Goal: Check status: Check status

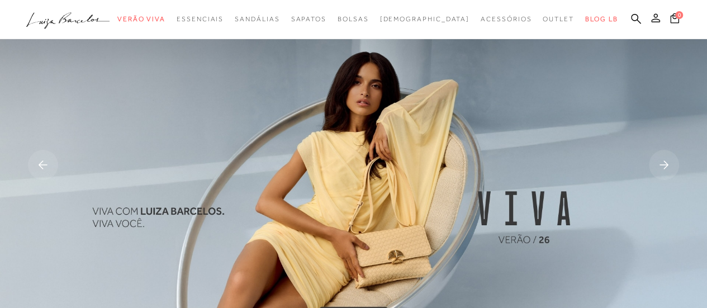
click at [654, 20] on icon at bounding box center [655, 17] width 9 height 9
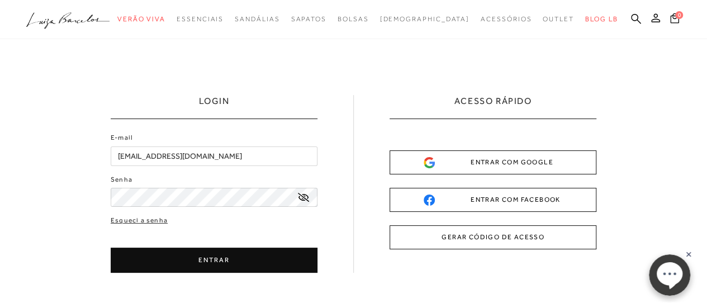
click at [254, 272] on div "LOGIN E-mail [EMAIL_ADDRESS][DOMAIN_NAME] Senha" at bounding box center [353, 225] width 707 height 372
click at [236, 265] on button "ENTRAR" at bounding box center [214, 259] width 207 height 25
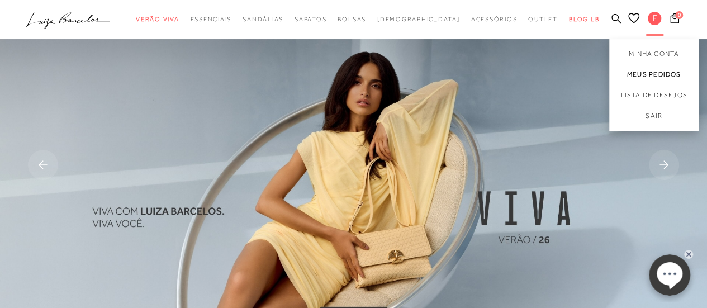
click at [640, 74] on link "Meus Pedidos" at bounding box center [653, 74] width 89 height 21
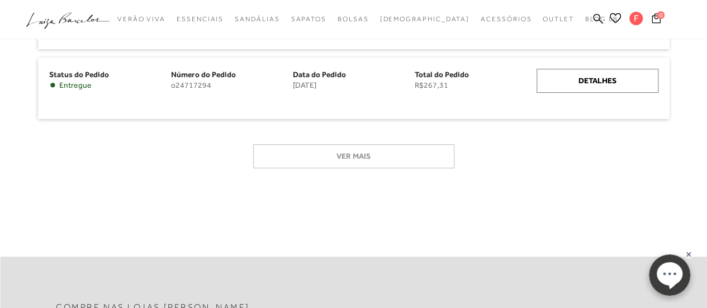
scroll to position [130, 0]
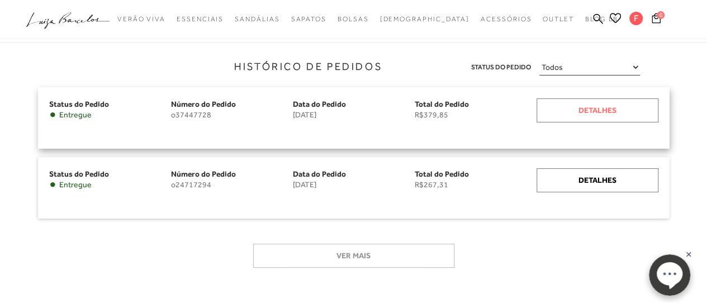
click at [589, 111] on div "Detalhes" at bounding box center [597, 110] width 122 height 24
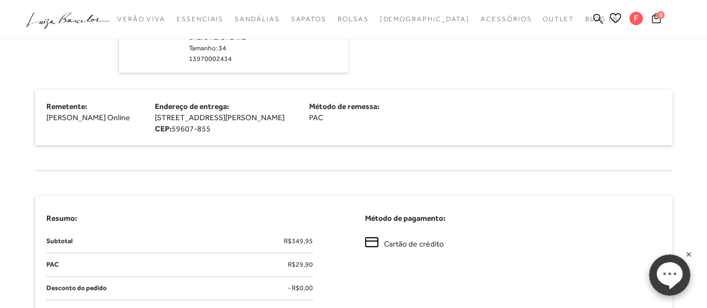
scroll to position [279, 0]
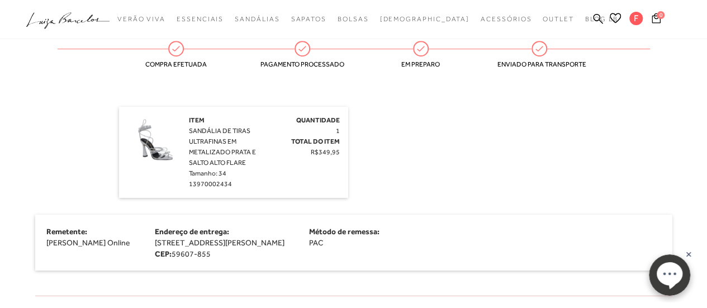
click at [655, 282] on circle at bounding box center [668, 274] width 41 height 41
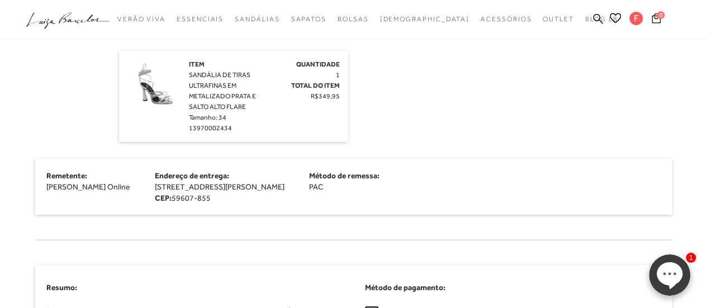
click at [673, 275] on ellipse at bounding box center [669, 272] width 26 height 23
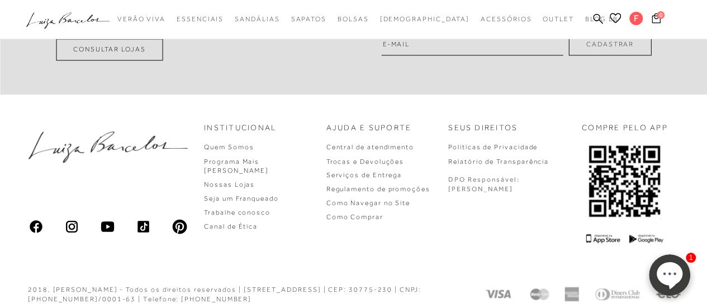
scroll to position [913, 0]
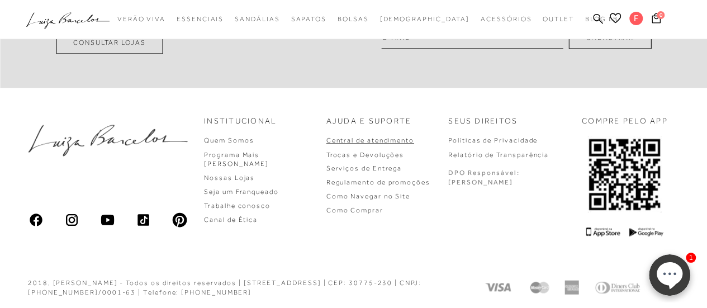
click at [384, 136] on link "Central de atendimento" at bounding box center [370, 140] width 88 height 8
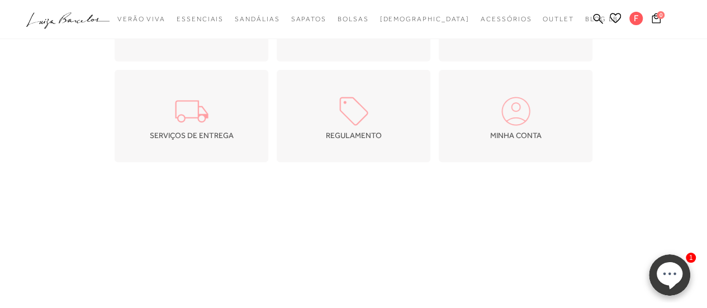
scroll to position [122, 0]
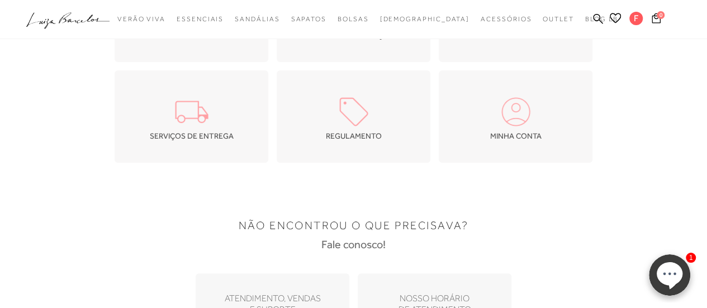
click at [202, 118] on img at bounding box center [191, 111] width 39 height 39
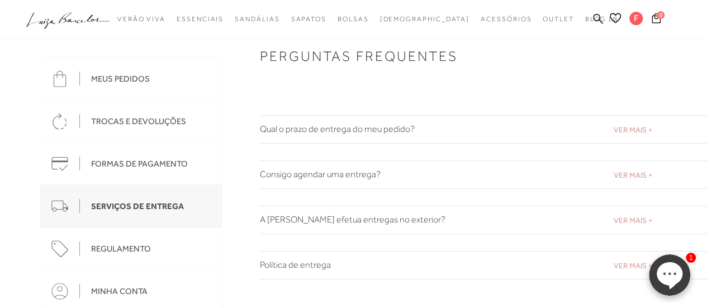
scroll to position [112, 0]
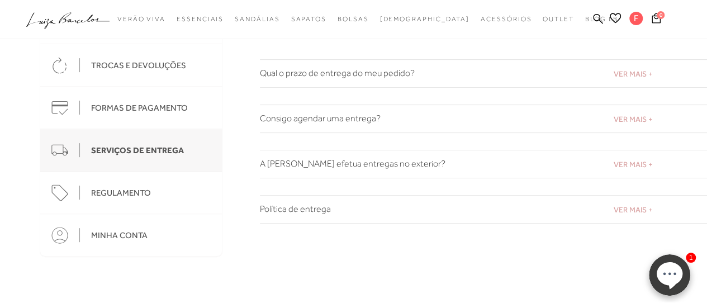
click at [642, 78] on h2 "Qual o prazo de entrega do meu pedido?" at bounding box center [483, 73] width 447 height 11
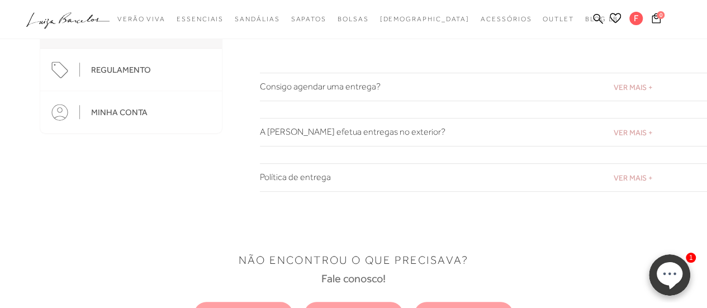
scroll to position [335, 0]
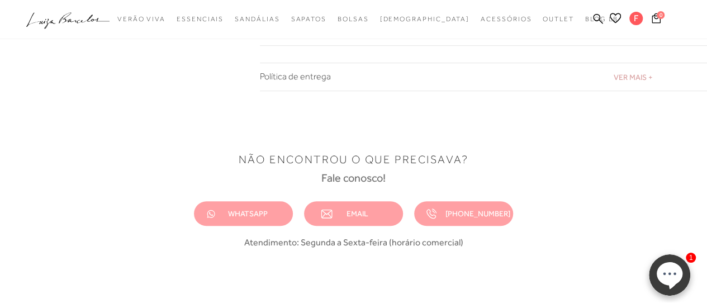
click at [350, 209] on span "EMAIL" at bounding box center [357, 213] width 22 height 9
click at [356, 216] on span "EMAIL" at bounding box center [357, 213] width 22 height 9
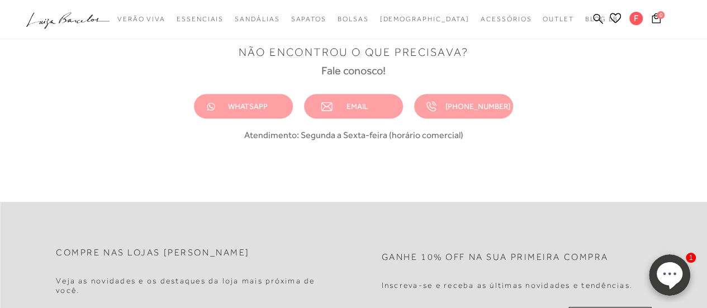
scroll to position [391, 0]
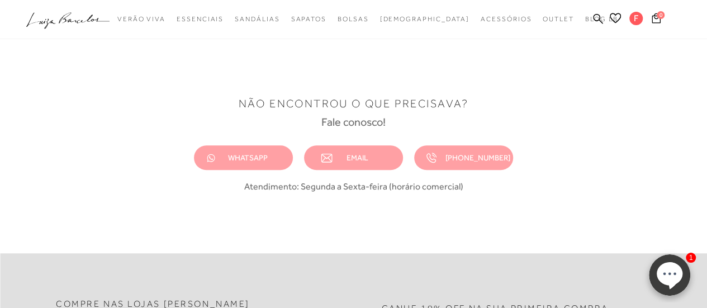
click at [350, 162] on link "EMAIL" at bounding box center [353, 157] width 99 height 25
click at [381, 150] on link "EMAIL" at bounding box center [353, 157] width 99 height 25
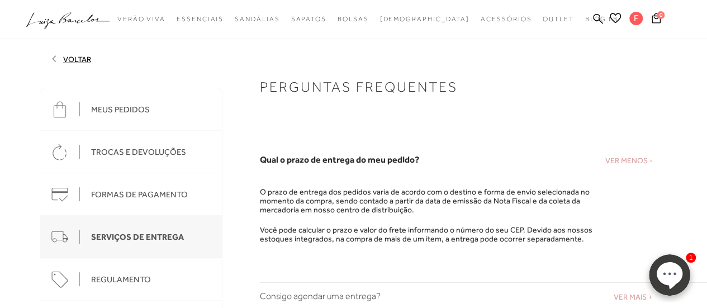
scroll to position [0, 0]
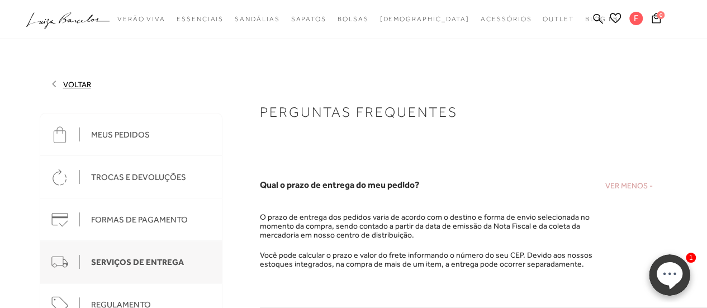
click at [136, 136] on div "MEUS PEDIDOS" at bounding box center [120, 135] width 59 height 10
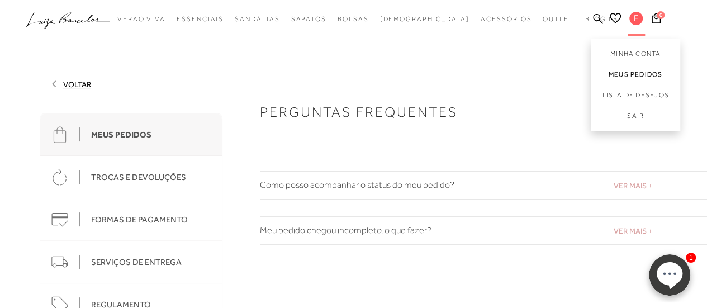
click at [634, 71] on link "Meus Pedidos" at bounding box center [634, 74] width 89 height 21
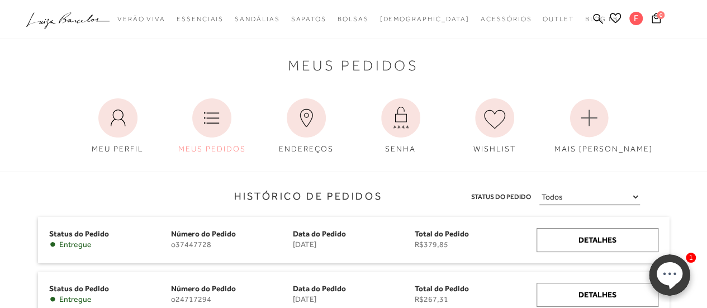
click at [675, 270] on ellipse at bounding box center [669, 272] width 26 height 23
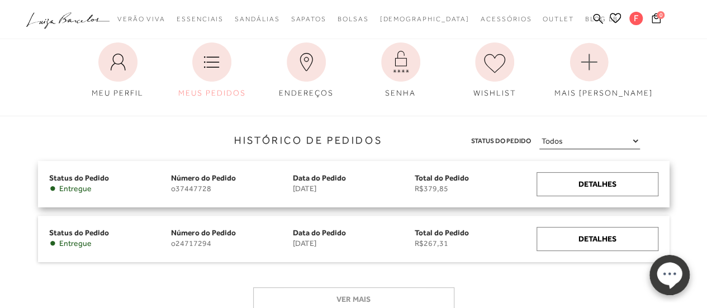
click at [319, 179] on span "Data do Pedido" at bounding box center [319, 177] width 53 height 9
click at [314, 196] on div "Status do Pedido • Entregue Número do Pedido o37447728 Data do [GEOGRAPHIC_DATA…" at bounding box center [353, 184] width 631 height 46
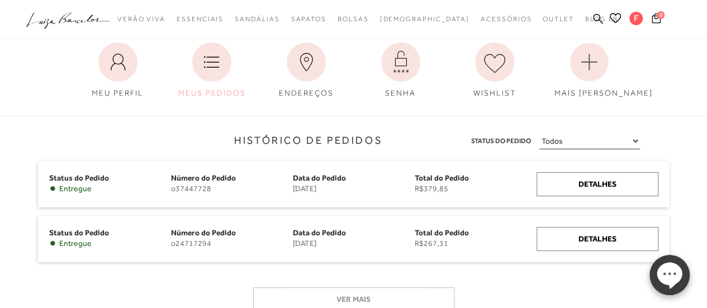
click at [656, 277] on icon at bounding box center [669, 276] width 26 height 27
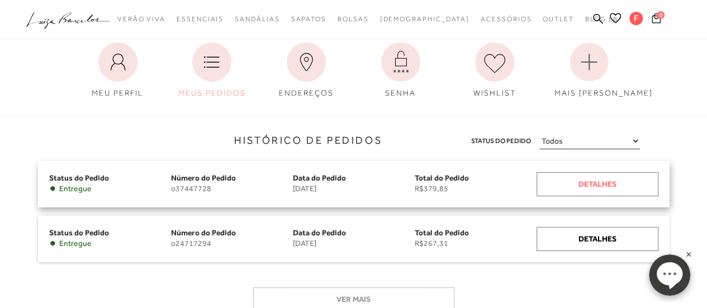
click at [578, 178] on div "Detalhes" at bounding box center [597, 184] width 122 height 24
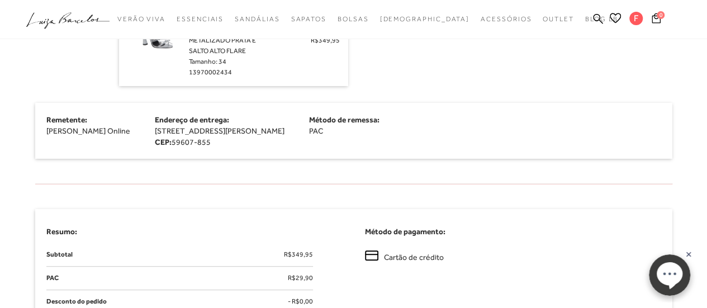
scroll to position [447, 0]
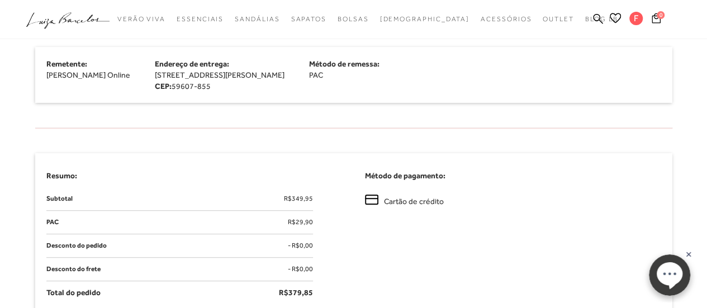
click at [408, 202] on span "Cartão de crédito" at bounding box center [414, 201] width 60 height 12
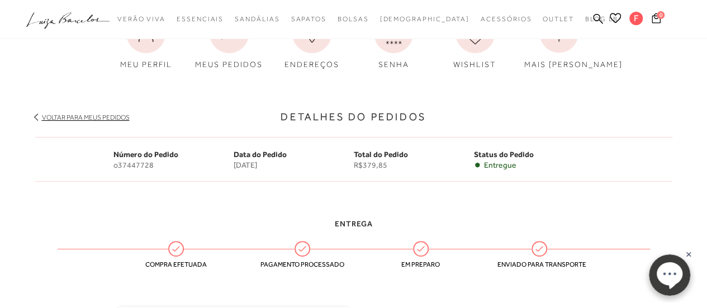
scroll to position [56, 0]
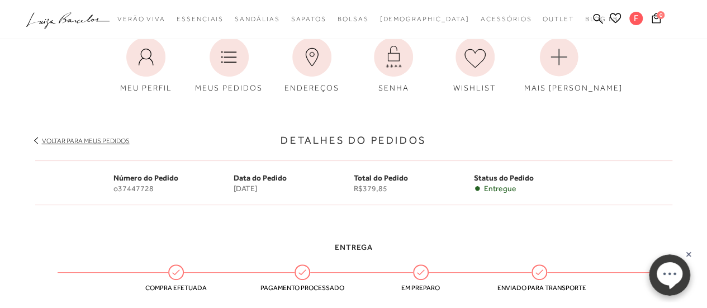
click at [104, 142] on link "Voltar para meus pedidos" at bounding box center [86, 141] width 88 height 8
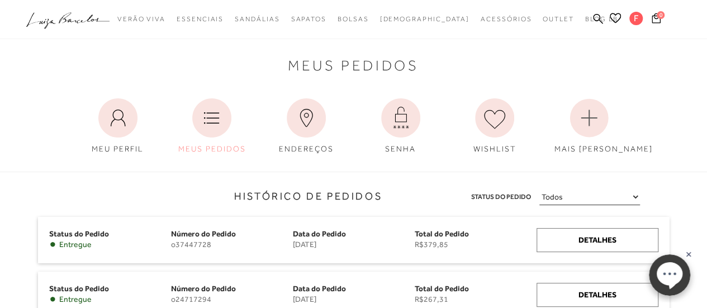
scroll to position [56, 0]
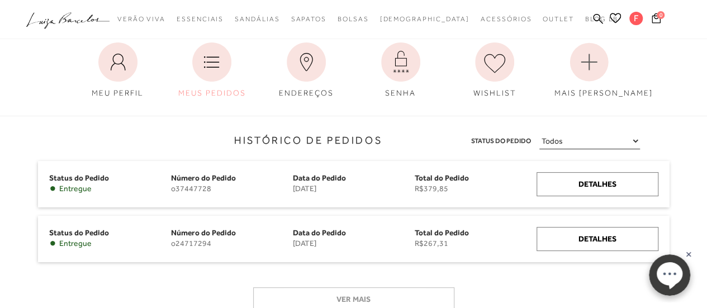
click at [607, 141] on select "Todos Aguardando Pagamento Em Processamento Entregue Cancelado" at bounding box center [589, 141] width 101 height 16
select select
click at [539, 133] on select "Todos Aguardando Pagamento Em Processamento Entregue Cancelado" at bounding box center [589, 141] width 101 height 16
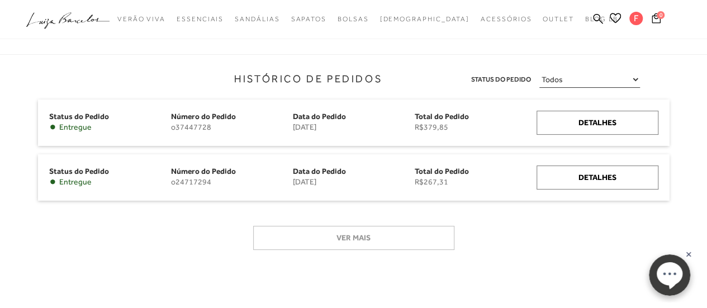
scroll to position [168, 0]
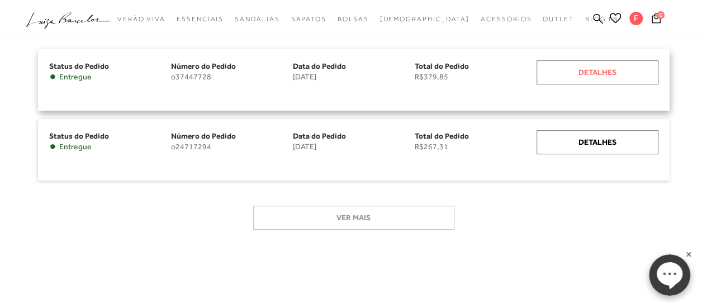
click at [586, 75] on div "Detalhes" at bounding box center [597, 72] width 122 height 24
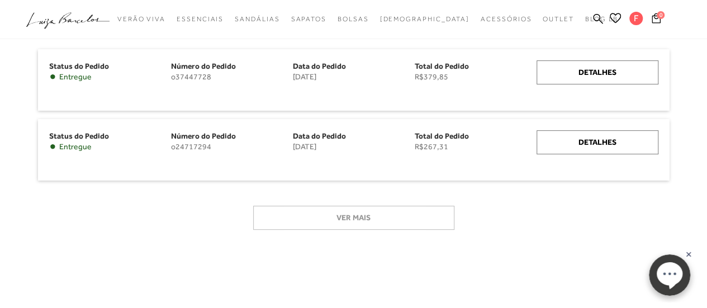
click at [653, 264] on circle at bounding box center [668, 274] width 41 height 41
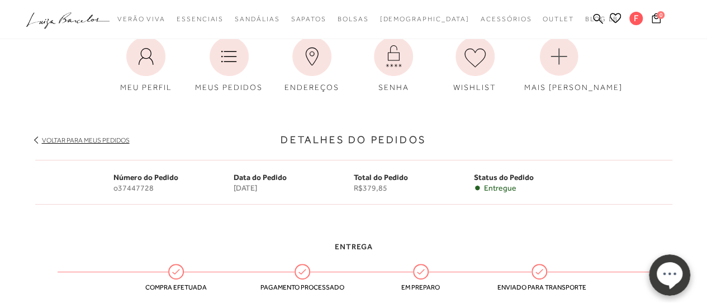
scroll to position [168, 0]
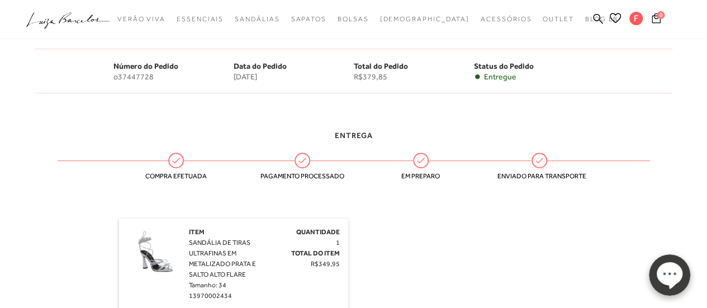
click at [433, 240] on div "Item SANDÁLIA DE TIRAS ULTRAFINAS EM METALIZADO PRATA E SALTO ALTO FLARE Tamanh…" at bounding box center [353, 263] width 469 height 91
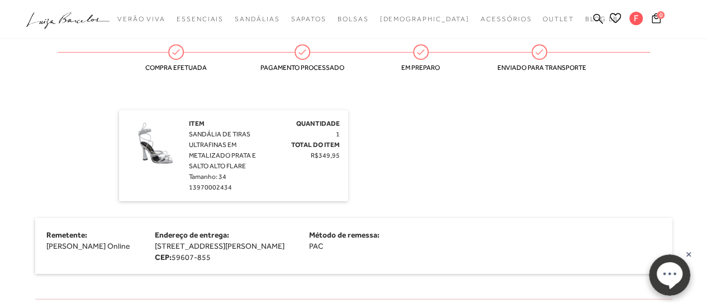
scroll to position [279, 0]
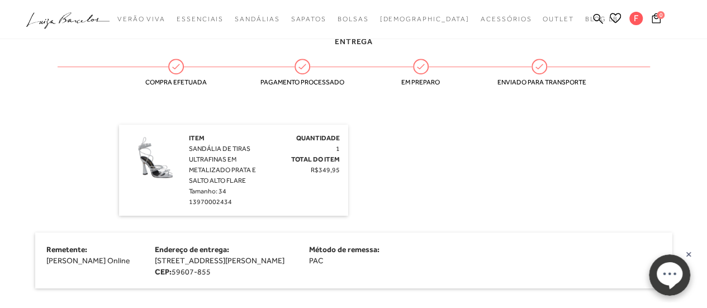
click at [163, 163] on img at bounding box center [155, 161] width 56 height 56
click at [163, 173] on img at bounding box center [155, 161] width 56 height 56
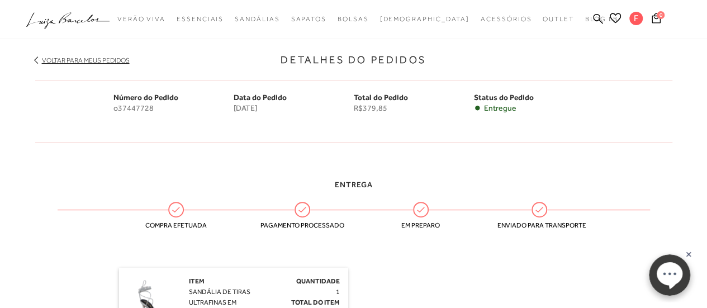
scroll to position [112, 0]
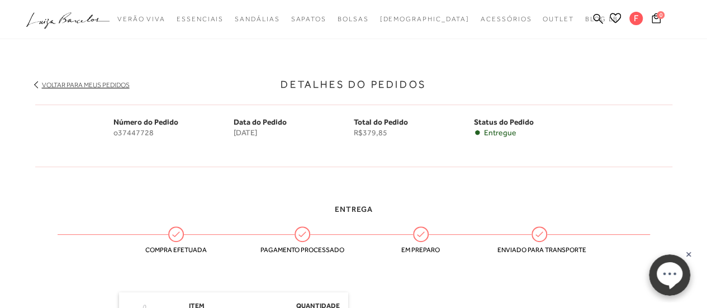
click at [496, 120] on span "Status do Pedido" at bounding box center [504, 121] width 60 height 9
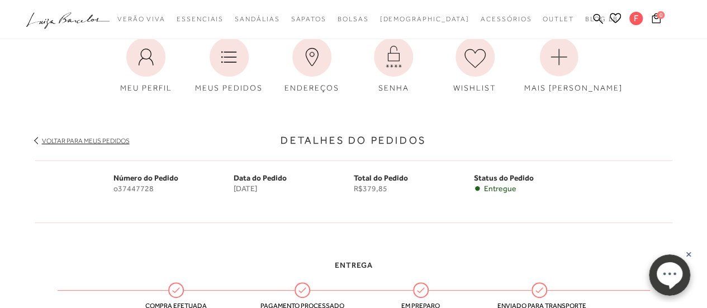
click at [370, 130] on div "Detalhes do Pedidos Voltar para meus pedidos Número do Pedido o37447728 Data do…" at bounding box center [353, 166] width 637 height 135
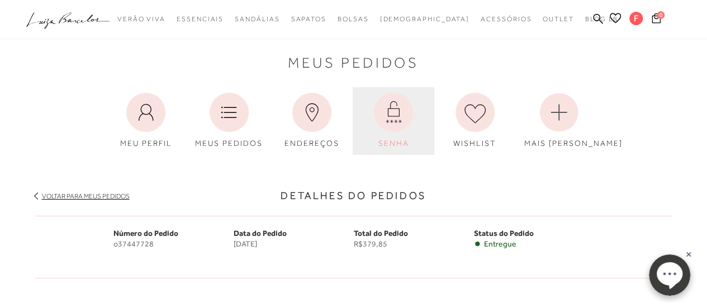
scroll to position [0, 0]
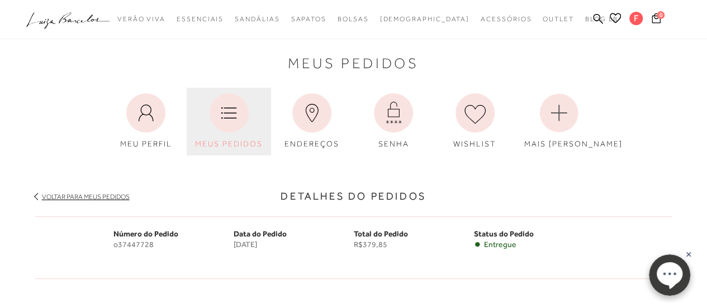
click at [236, 132] on icon at bounding box center [228, 112] width 39 height 39
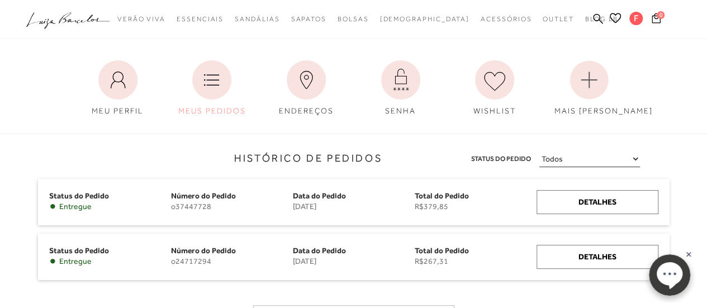
scroll to position [56, 0]
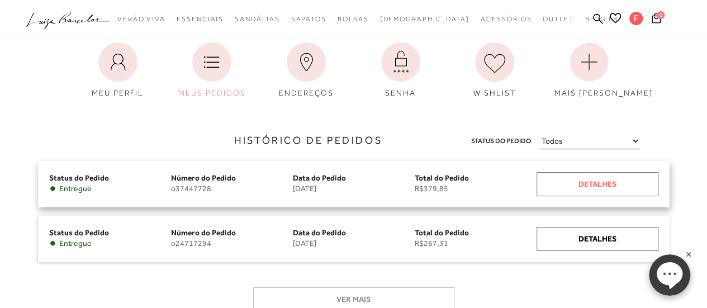
click at [642, 191] on div "Detalhes" at bounding box center [597, 184] width 122 height 24
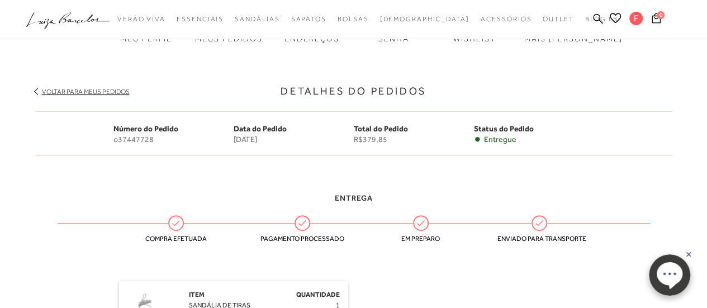
scroll to position [112, 0]
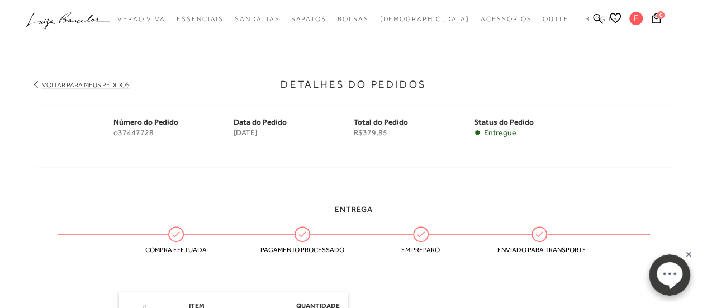
click at [667, 282] on ellipse at bounding box center [669, 272] width 26 height 23
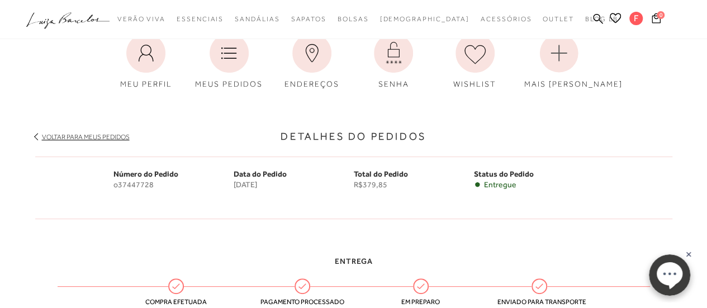
scroll to position [56, 0]
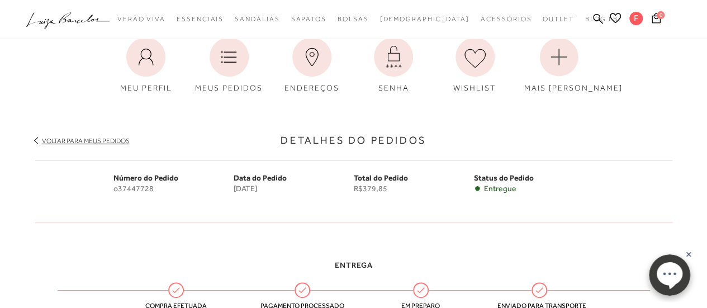
click at [673, 283] on ellipse at bounding box center [669, 272] width 26 height 23
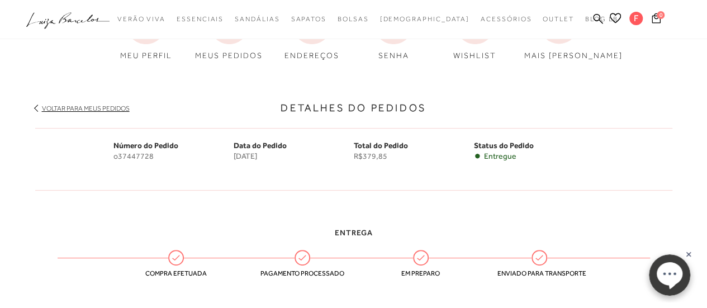
scroll to position [112, 0]
